Goal: Task Accomplishment & Management: Complete application form

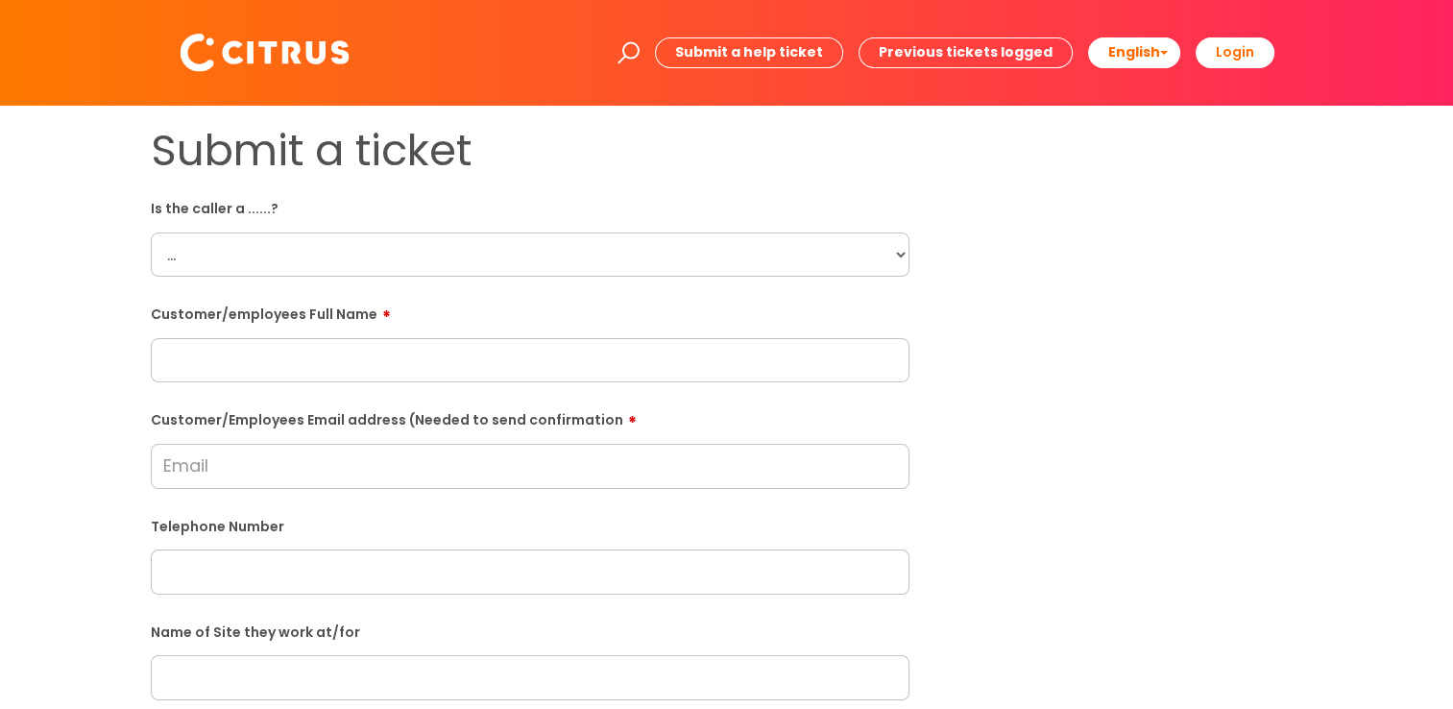
click at [324, 334] on div "Customer/employees Full Name" at bounding box center [530, 340] width 759 height 85
click at [325, 364] on input "text" at bounding box center [530, 360] width 759 height 44
paste input "[PERSON_NAME]"
type input "[PERSON_NAME]"
click at [322, 260] on select "... Citrus Customer Citrus Employee [DEMOGRAPHIC_DATA] Supplier" at bounding box center [530, 254] width 759 height 44
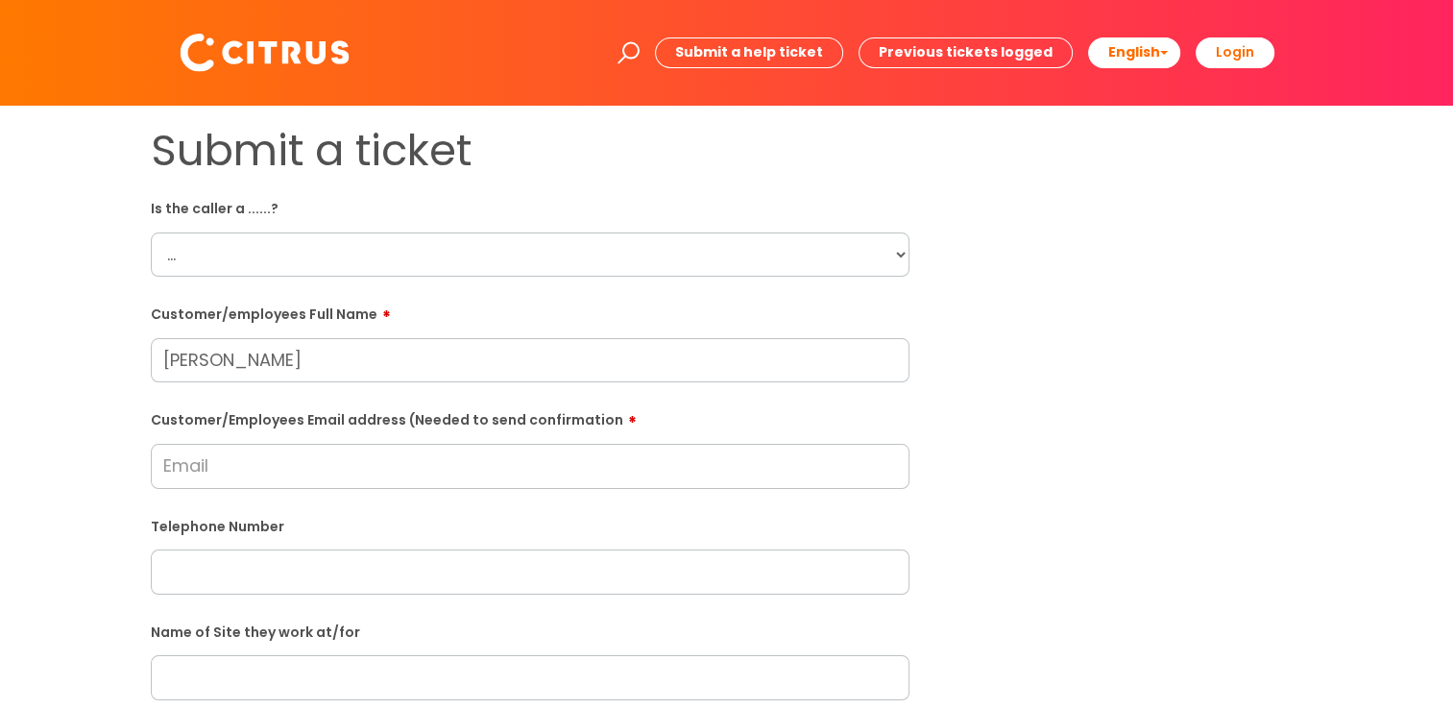
select select "Citrus Employee"
click at [151, 232] on select "... Citrus Customer Citrus Employee [DEMOGRAPHIC_DATA] Supplier" at bounding box center [530, 254] width 759 height 44
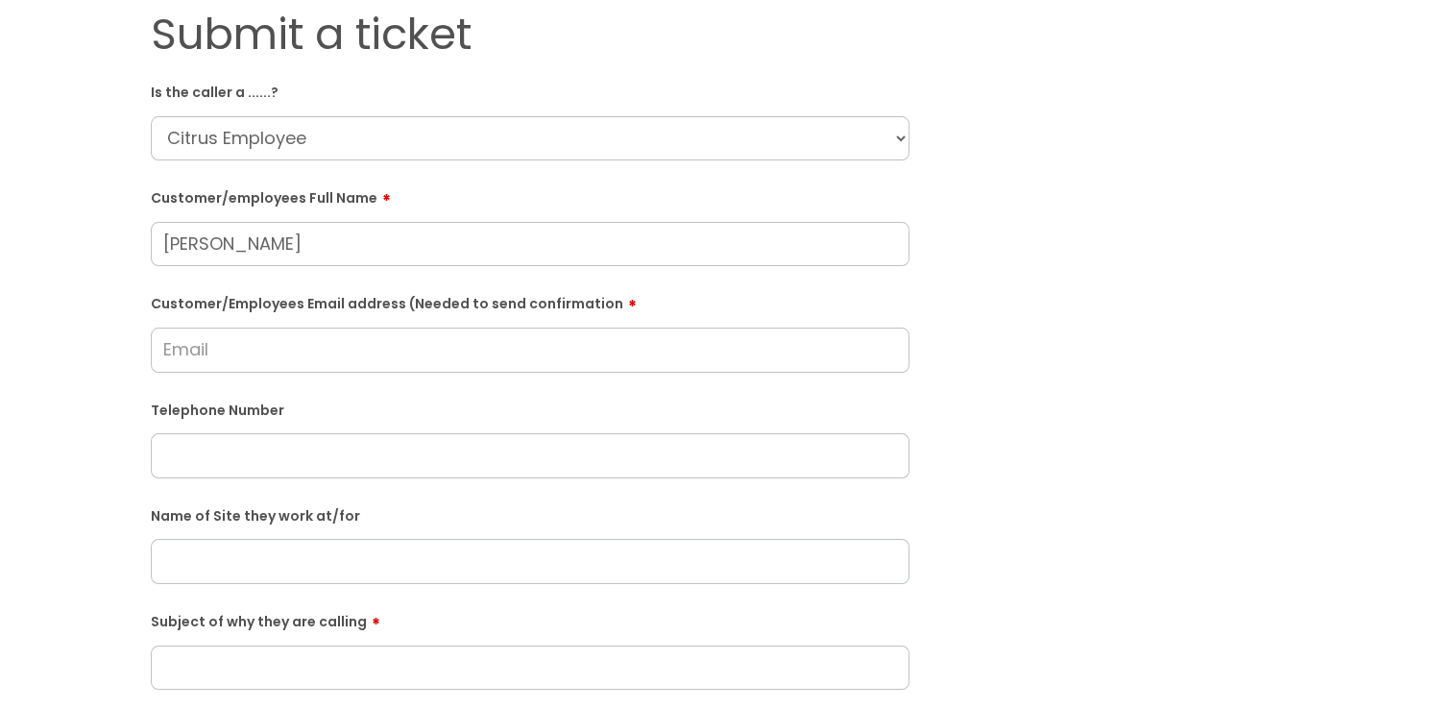
scroll to position [384, 0]
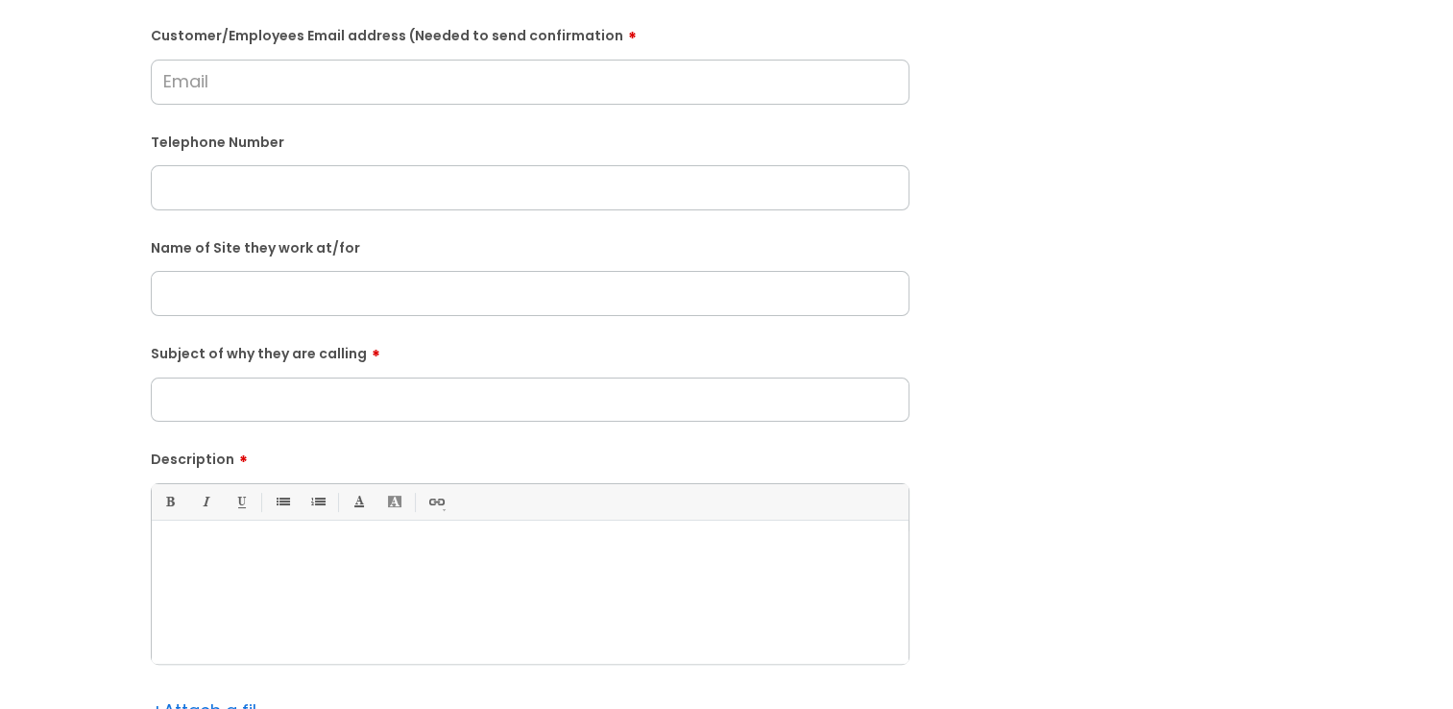
drag, startPoint x: 311, startPoint y: 519, endPoint x: 305, endPoint y: 537, distance: 19.1
click at [307, 528] on div "Bold (Ctrl-B) Italic (Ctrl-I) Underline(Ctrl-U) • Unordered List (Ctrl-Shift-7)…" at bounding box center [530, 573] width 759 height 181
click at [305, 537] on div at bounding box center [530, 597] width 757 height 133
click at [346, 198] on input "text" at bounding box center [530, 187] width 759 height 44
paste input "07756084551"
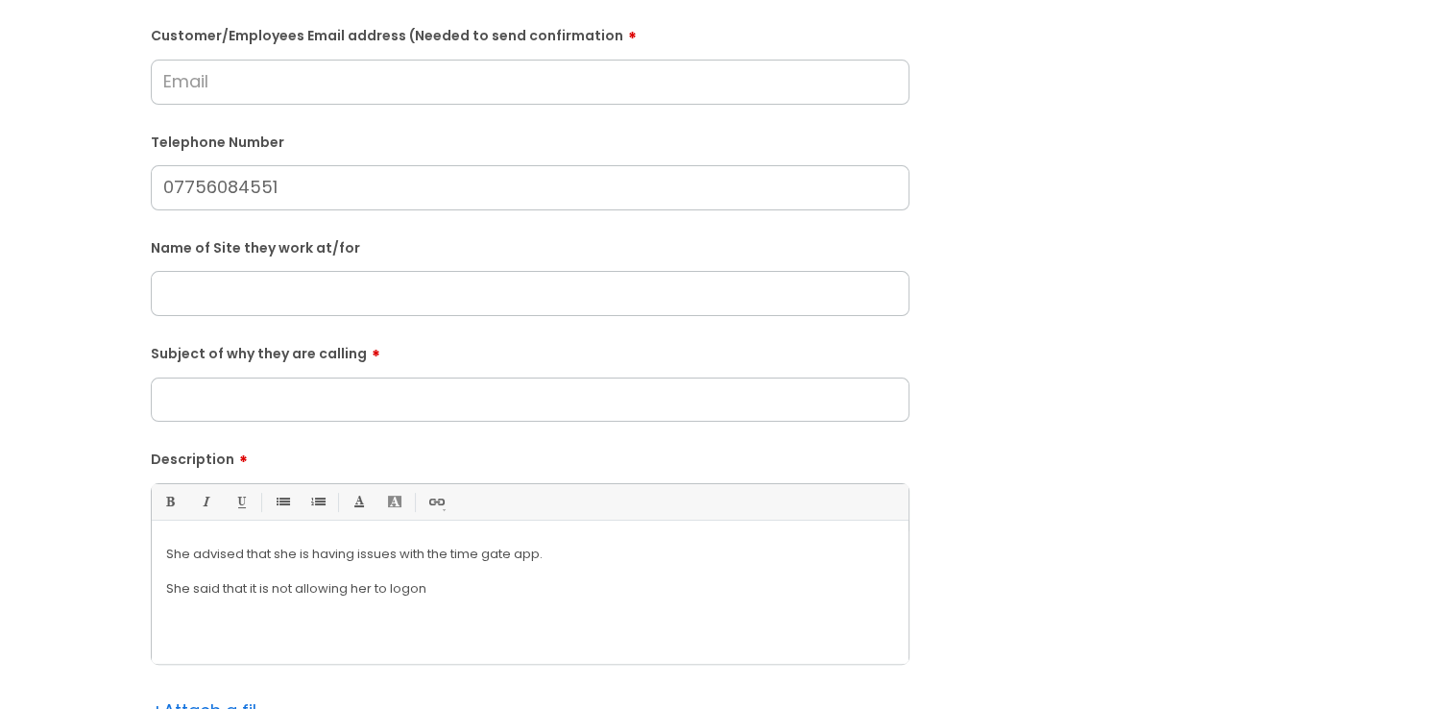
type input "07756084551"
click at [264, 98] on input "Customer/Employees Email address (Needed to send confirmation" at bounding box center [530, 82] width 759 height 44
type input "[EMAIL_ADDRESS][DOMAIN_NAME]"
drag, startPoint x: 549, startPoint y: 340, endPoint x: 533, endPoint y: 358, distance: 24.5
click at [545, 341] on form "Is the caller a ......? ... Citrus Customer Citrus Employee [DEMOGRAPHIC_DATA] …" at bounding box center [530, 311] width 759 height 1007
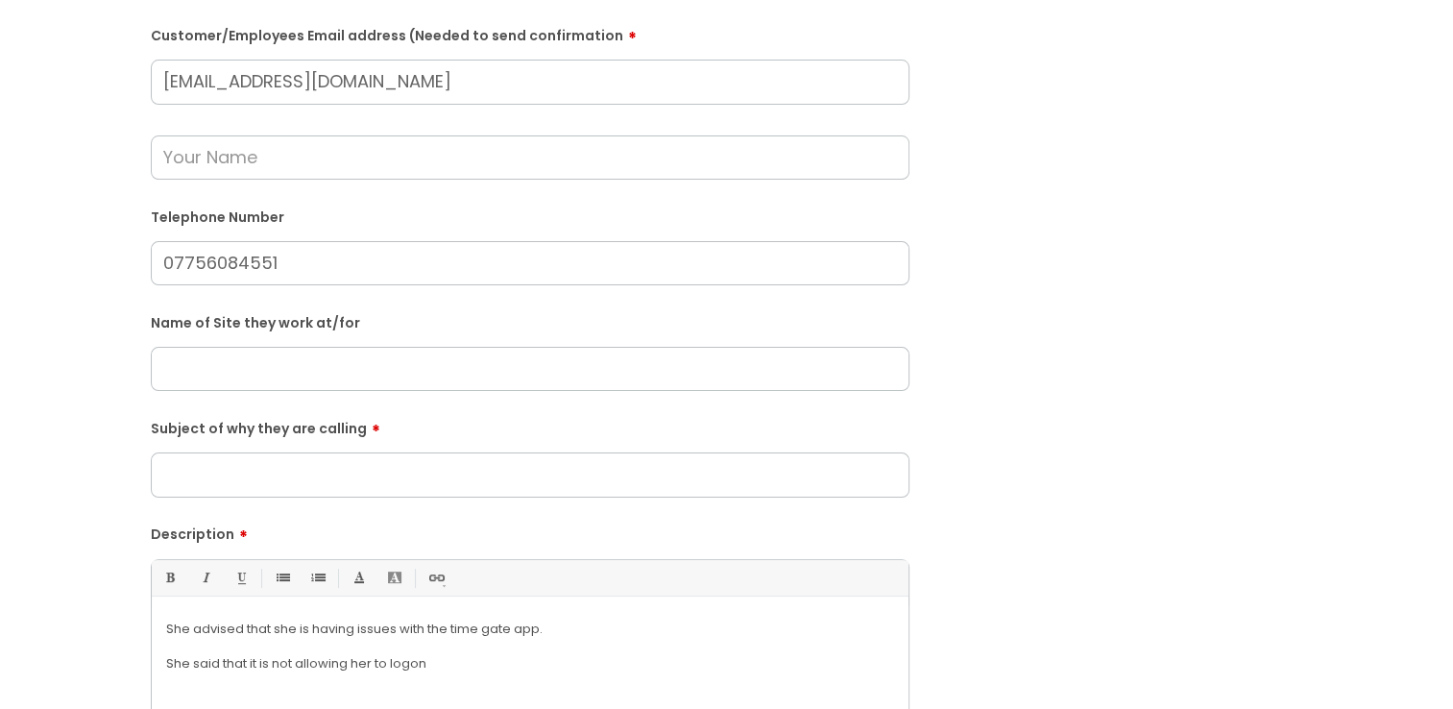
click at [384, 375] on input "text" at bounding box center [530, 369] width 759 height 44
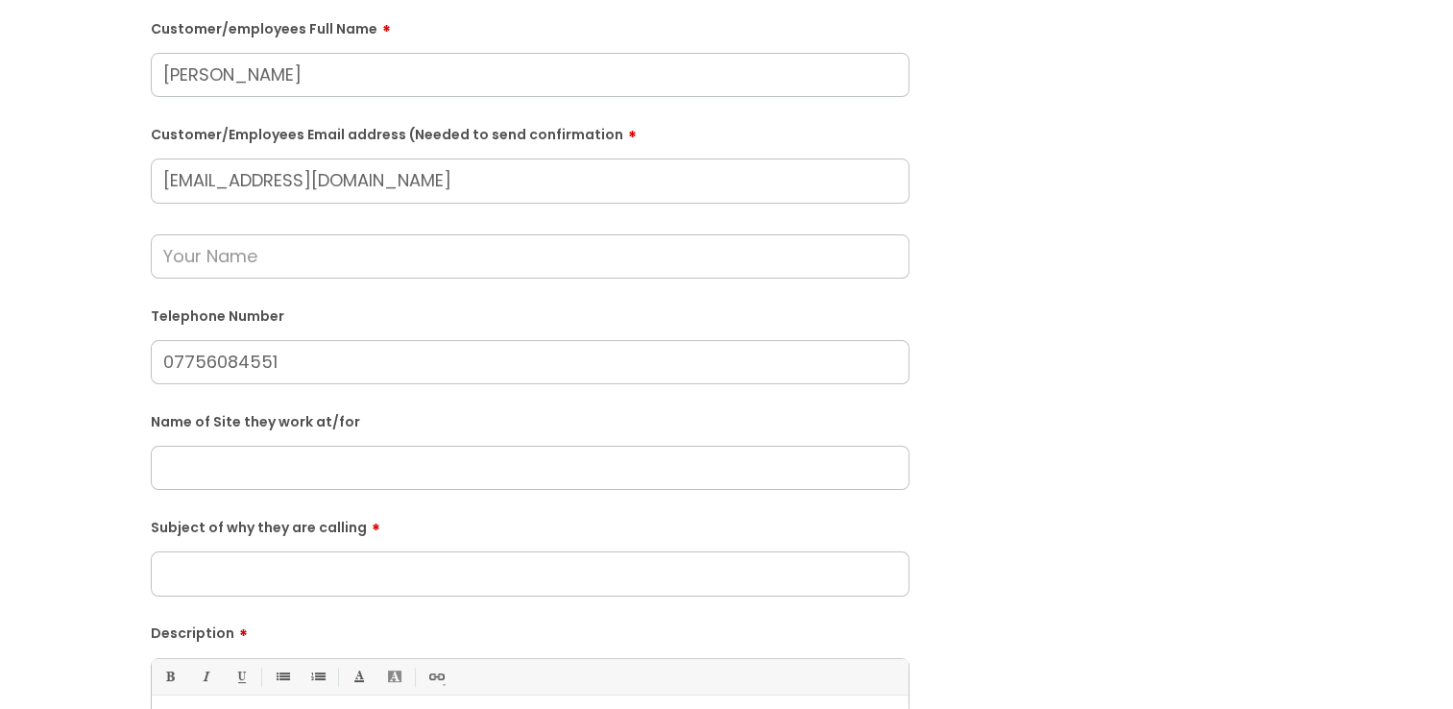
scroll to position [192, 0]
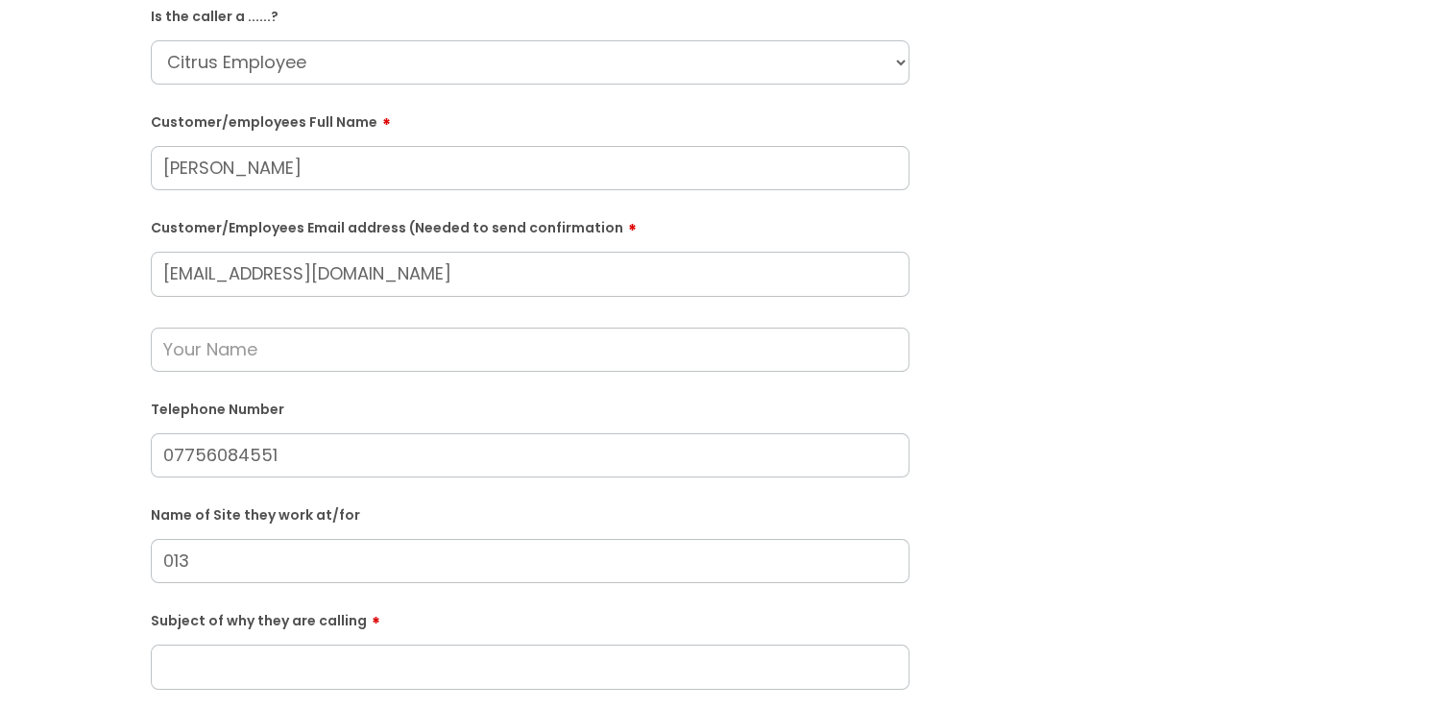
type input "0133"
drag, startPoint x: 288, startPoint y: 567, endPoint x: 15, endPoint y: 550, distance: 273.2
click at [15, 550] on div "Submit a ticket Is the caller a ......? ... Citrus Customer Citrus Employee [DE…" at bounding box center [726, 554] width 1453 height 1281
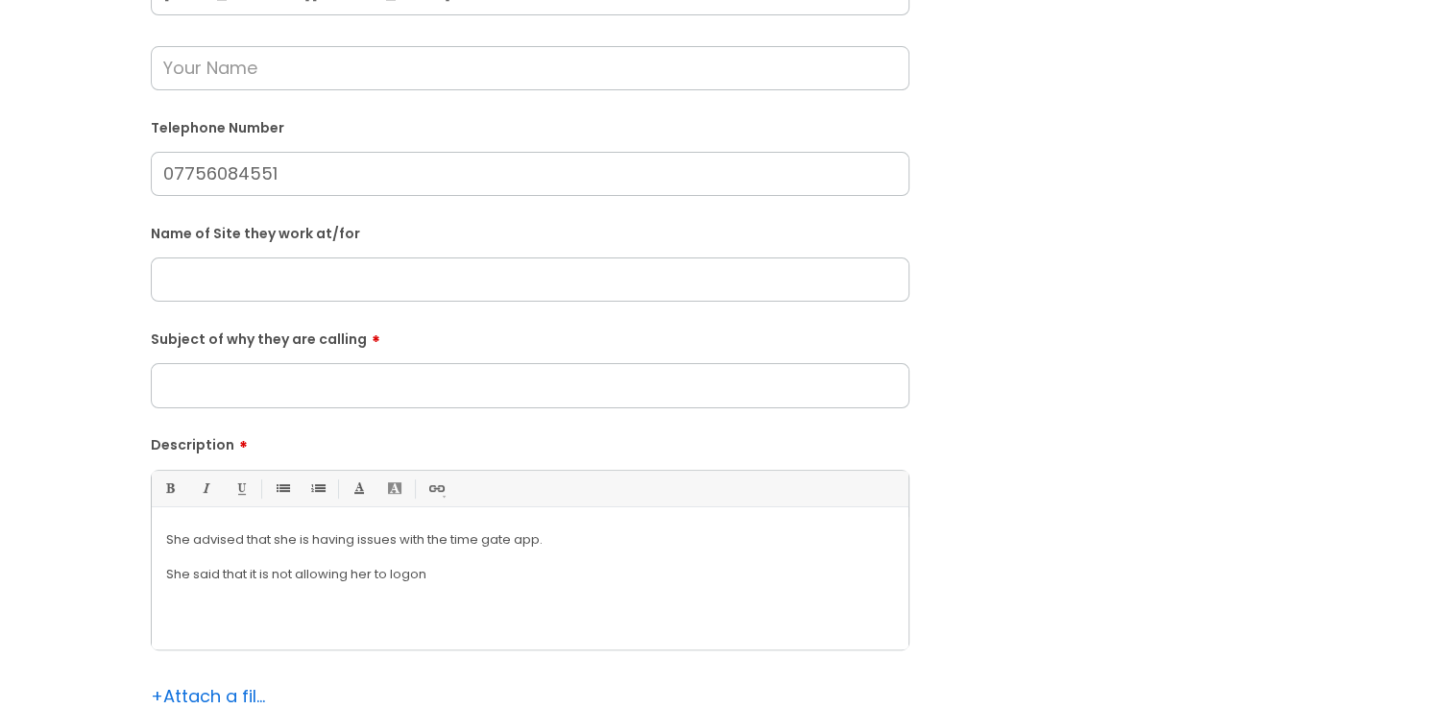
scroll to position [672, 0]
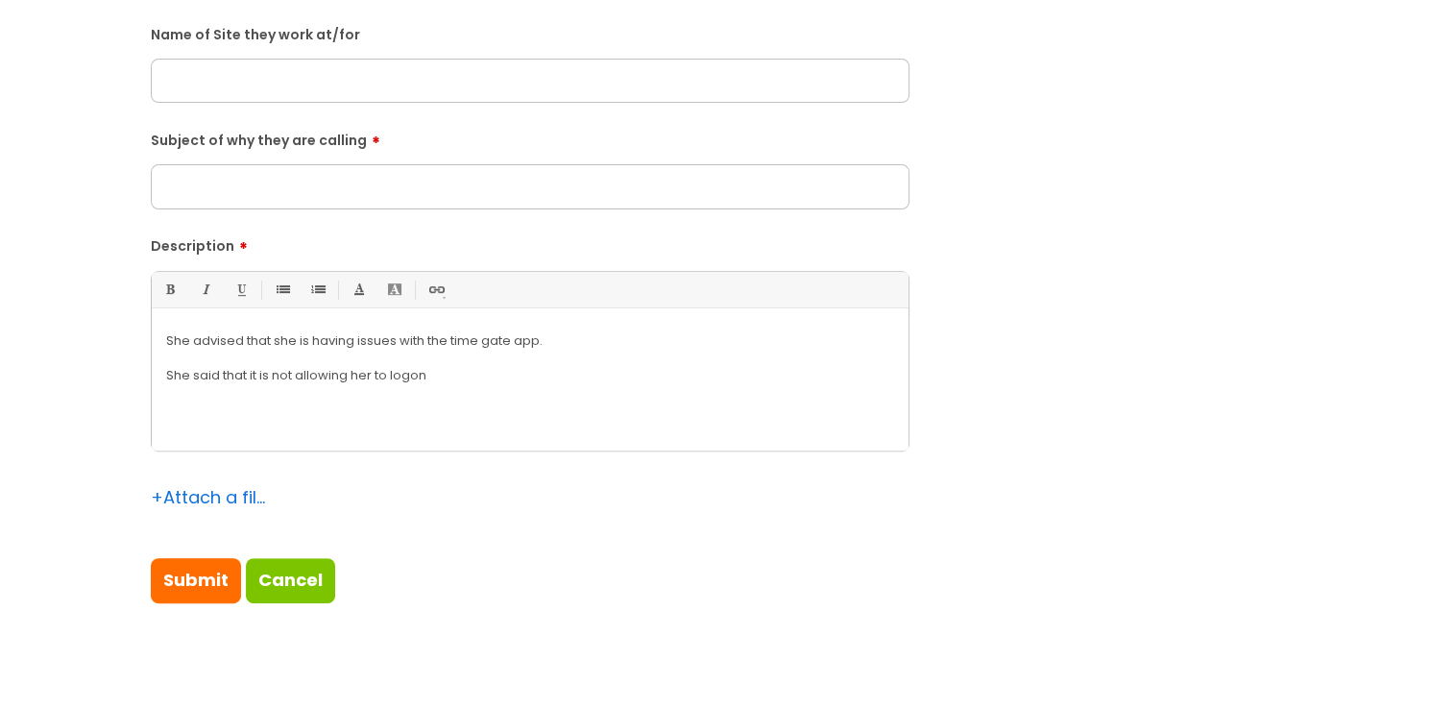
drag, startPoint x: 534, startPoint y: 413, endPoint x: 521, endPoint y: 417, distance: 14.0
click at [526, 415] on div "She advised that she is having issues with the time gate app. She said that it …" at bounding box center [530, 384] width 757 height 133
click at [315, 83] on input "text" at bounding box center [530, 81] width 759 height 44
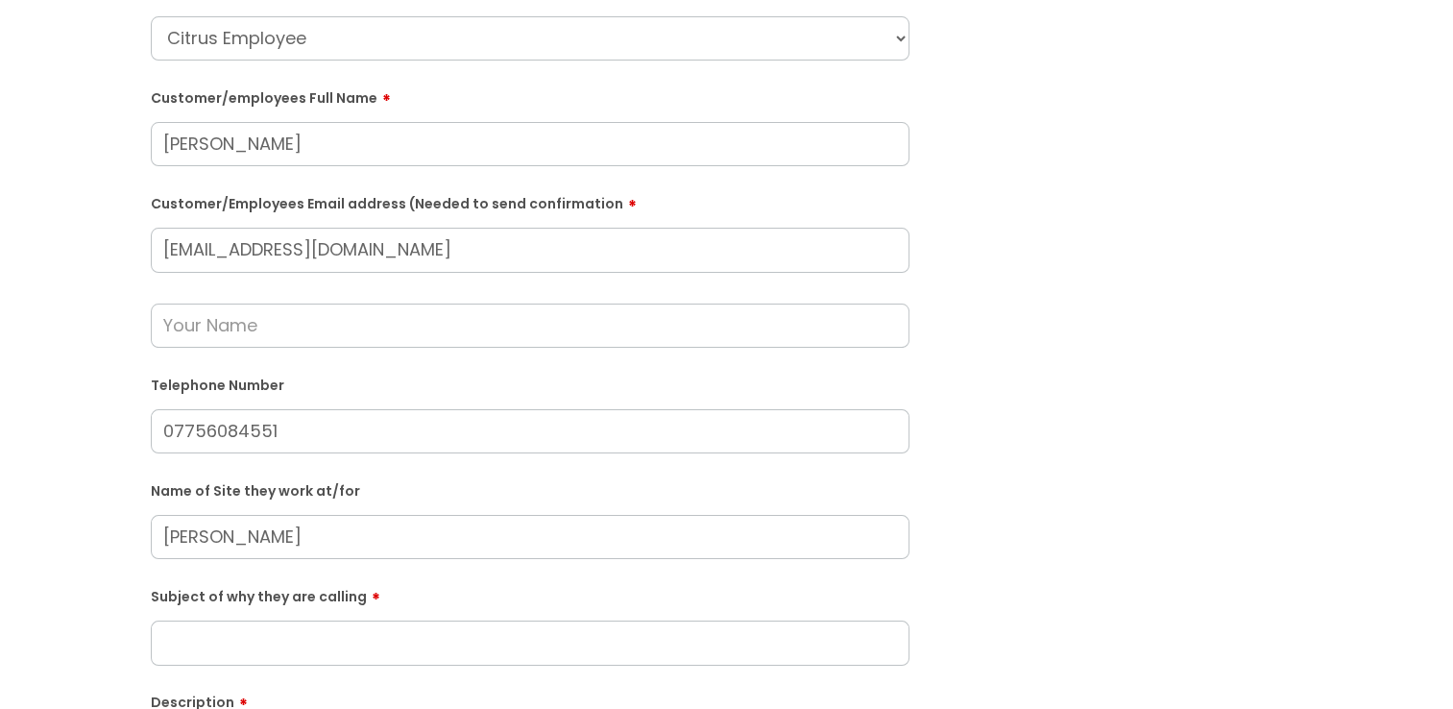
scroll to position [192, 0]
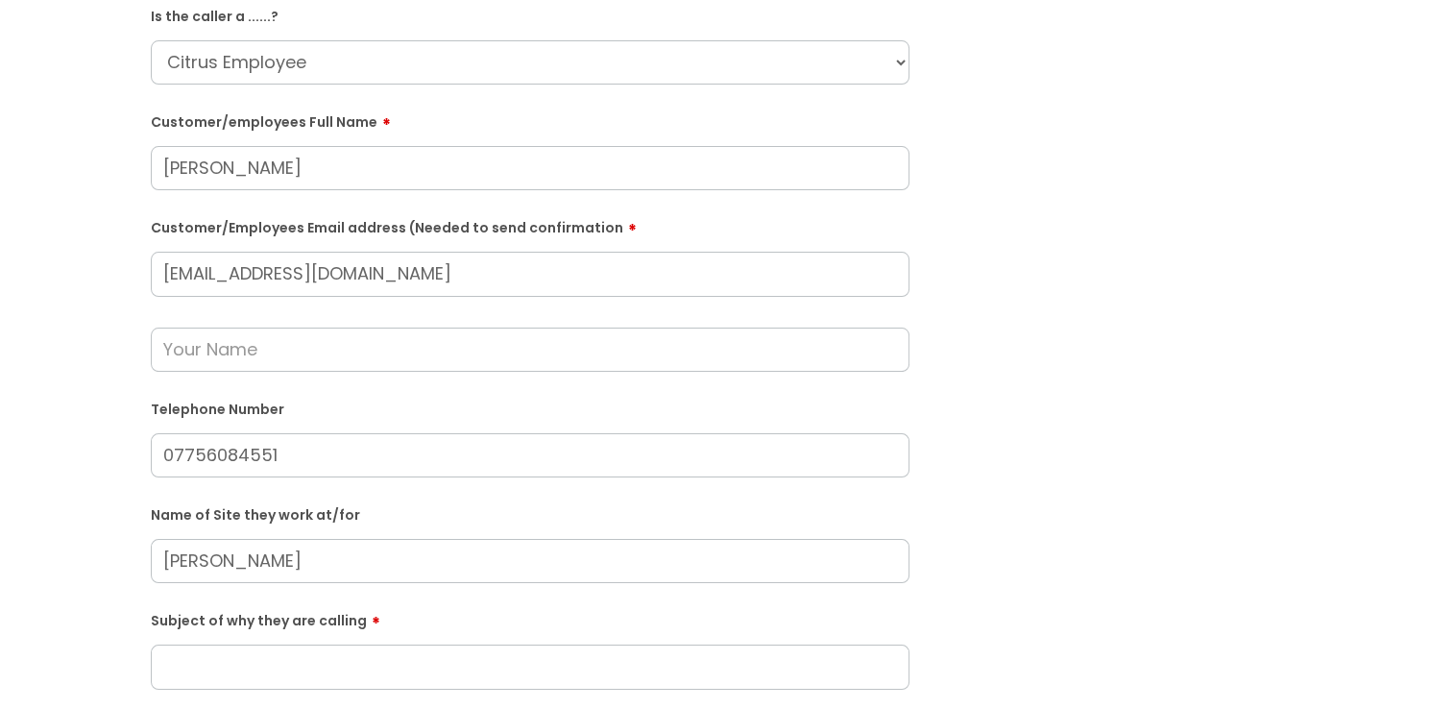
type input "[PERSON_NAME]"
drag, startPoint x: 337, startPoint y: 339, endPoint x: 330, endPoint y: 355, distance: 17.7
click at [336, 340] on input "text" at bounding box center [530, 349] width 759 height 44
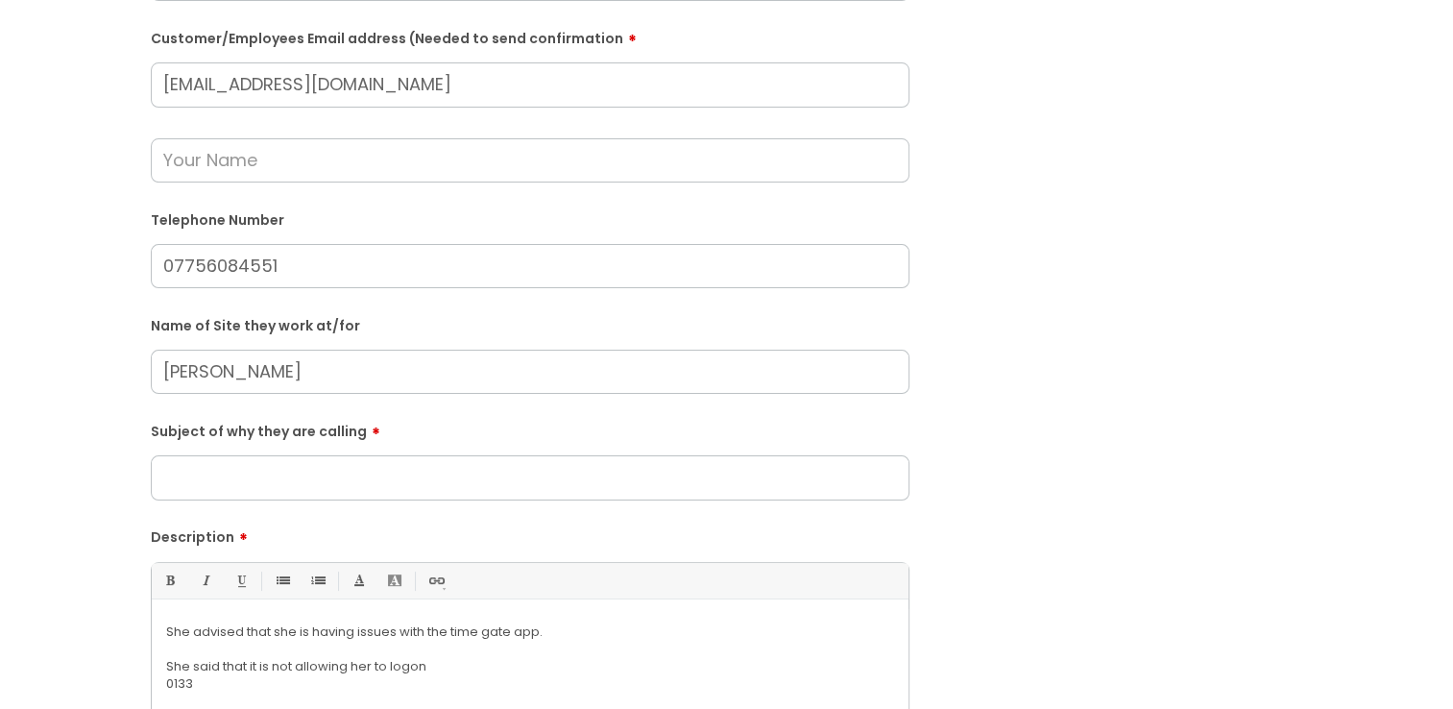
scroll to position [480, 0]
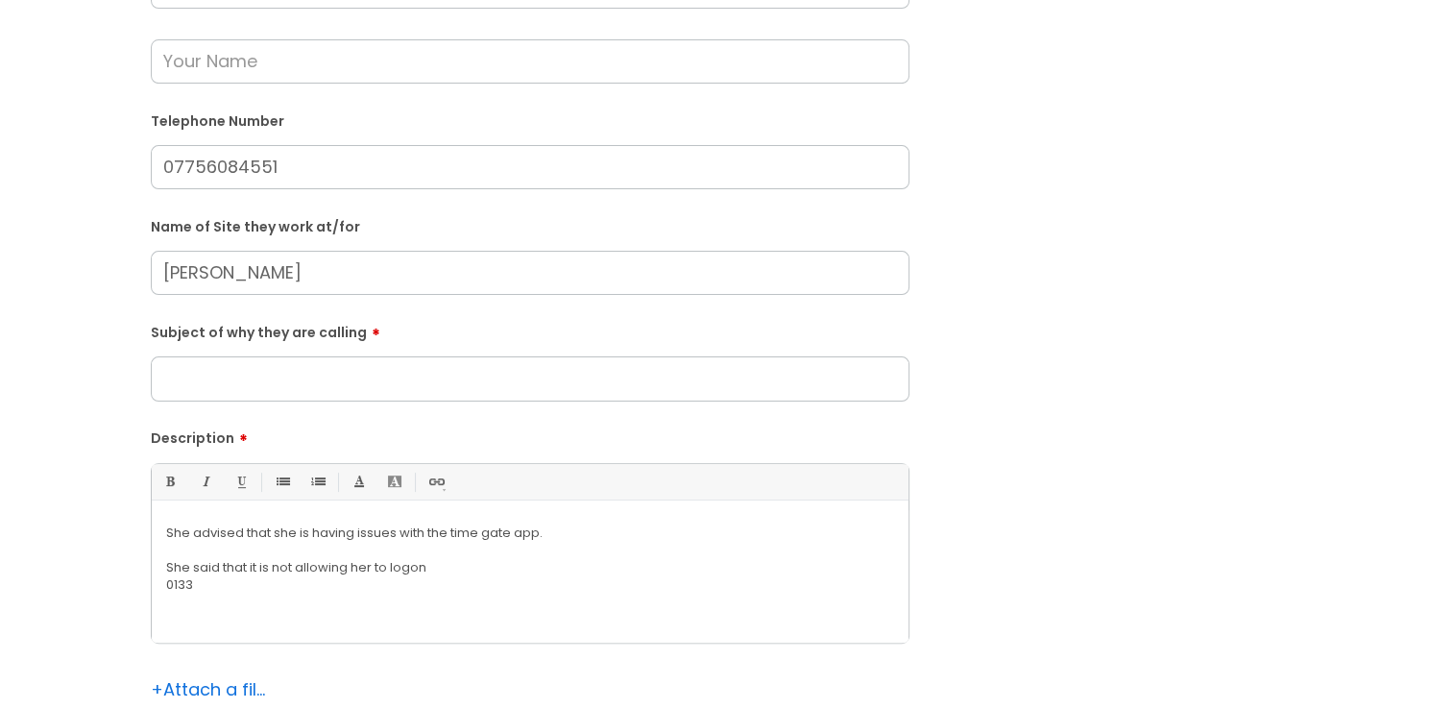
click at [271, 351] on div "Subject of why they are calling" at bounding box center [530, 358] width 759 height 85
drag, startPoint x: 273, startPoint y: 375, endPoint x: 269, endPoint y: 365, distance: 10.3
click at [273, 369] on input "Subject of why they are calling" at bounding box center [530, 378] width 759 height 44
type input "App not working"
click at [457, 587] on p "0133" at bounding box center [530, 584] width 728 height 17
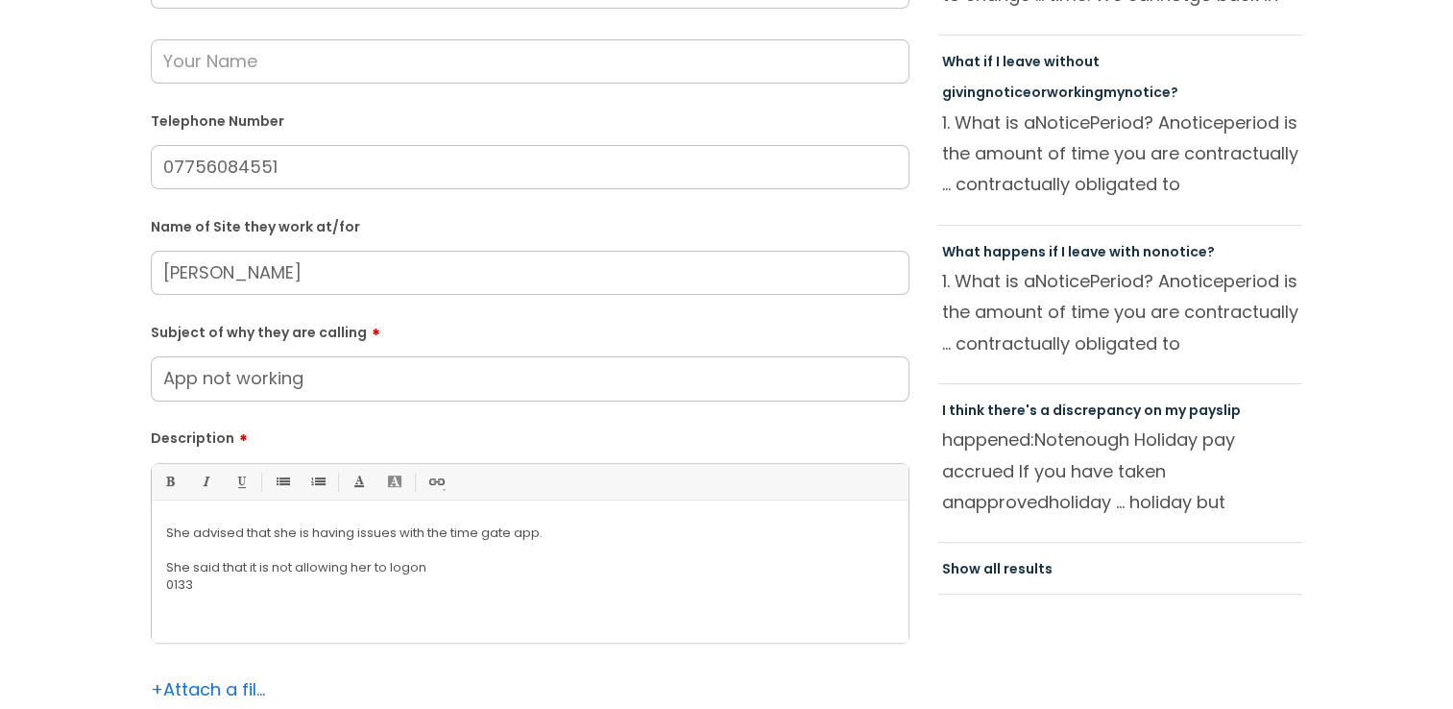
click at [449, 567] on p "She said that it is not allowing her to logon" at bounding box center [530, 567] width 728 height 17
drag, startPoint x: 1366, startPoint y: 164, endPoint x: 1352, endPoint y: 163, distance: 13.5
click at [1366, 164] on div "Submit a ticket Is the caller a ......? ... Citrus Customer Citrus Employee [DE…" at bounding box center [726, 235] width 1415 height 1181
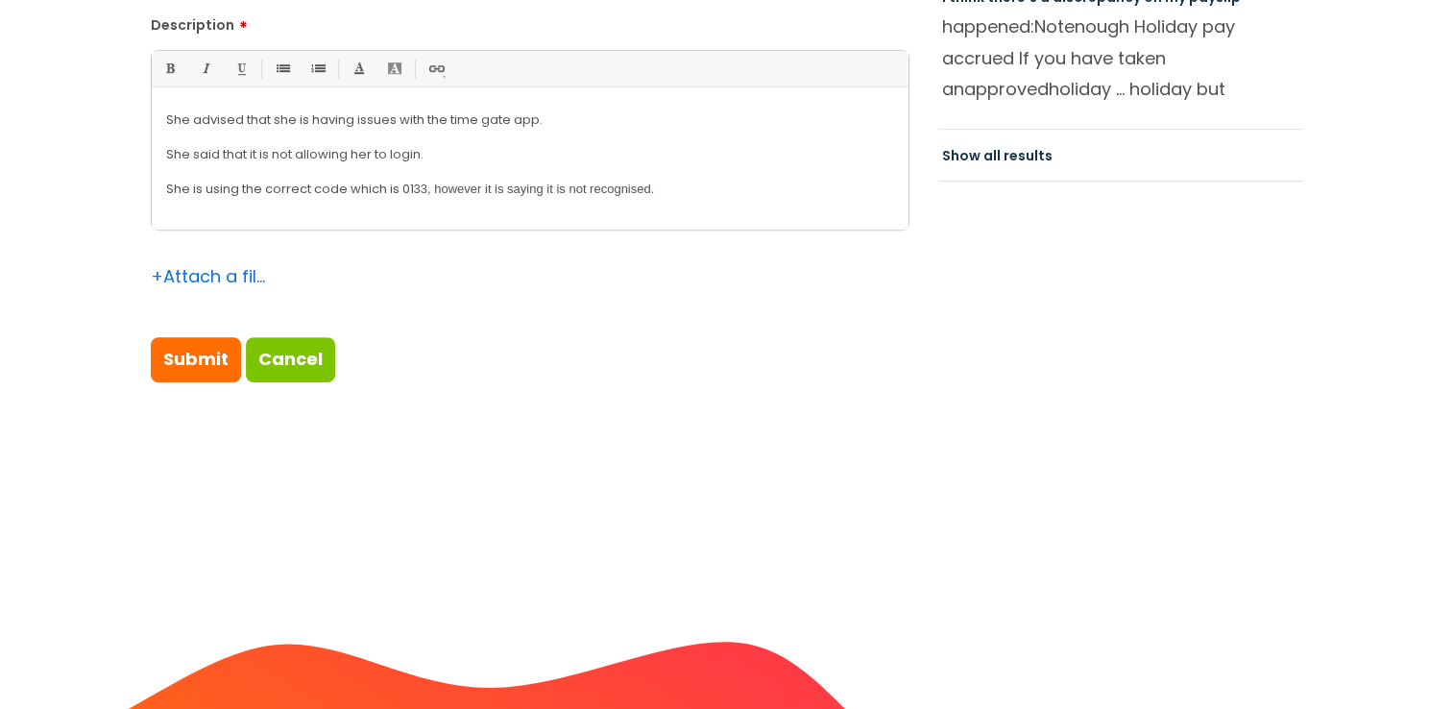
scroll to position [960, 0]
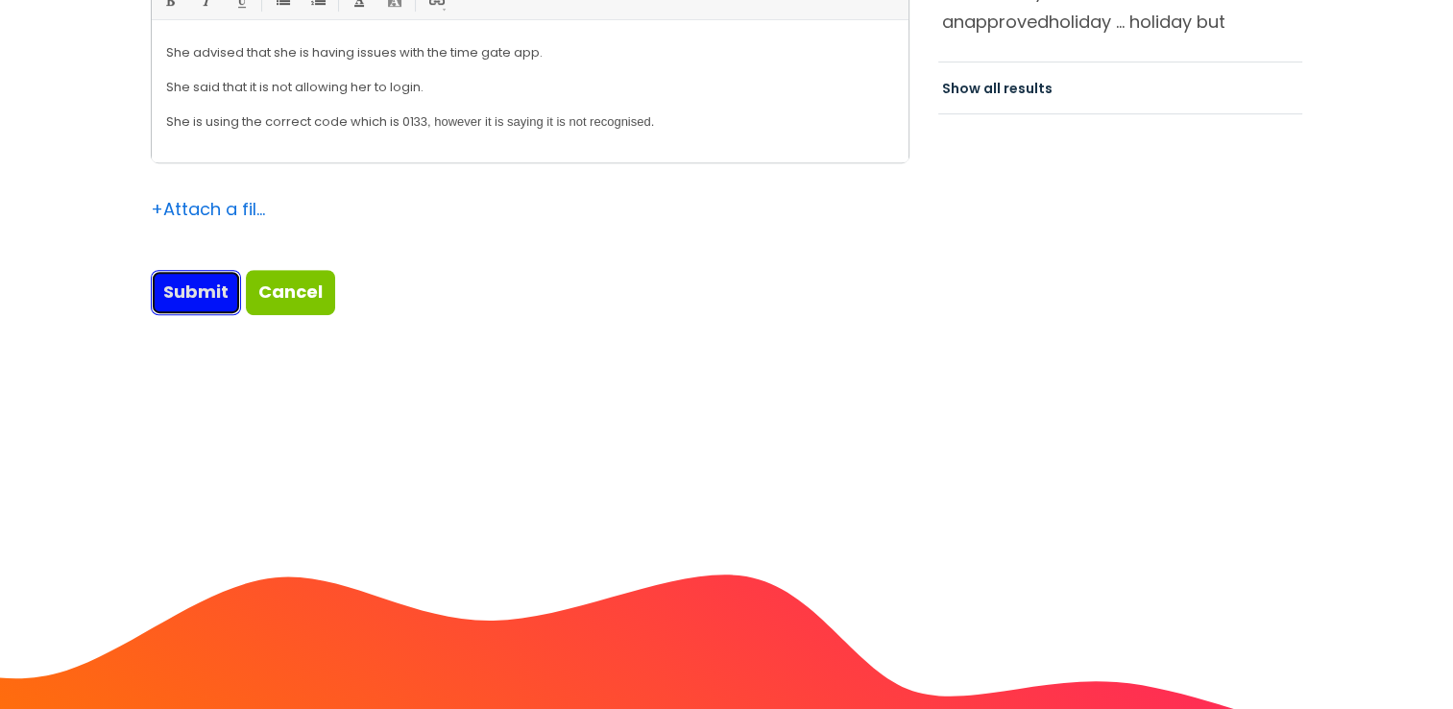
click at [210, 303] on input "Submit" at bounding box center [196, 292] width 90 height 44
type input "Please Wait..."
